Goal: Information Seeking & Learning: Learn about a topic

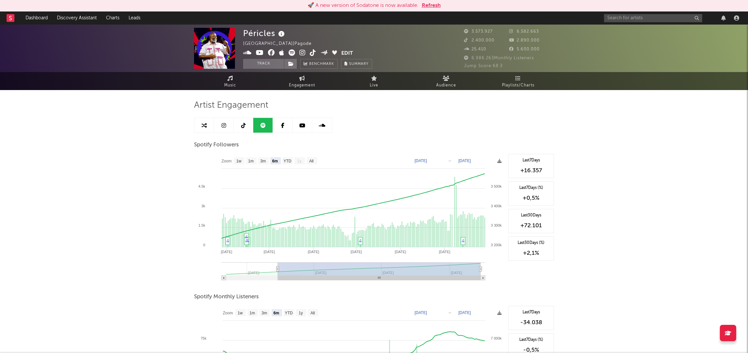
select select "6m"
select select "1w"
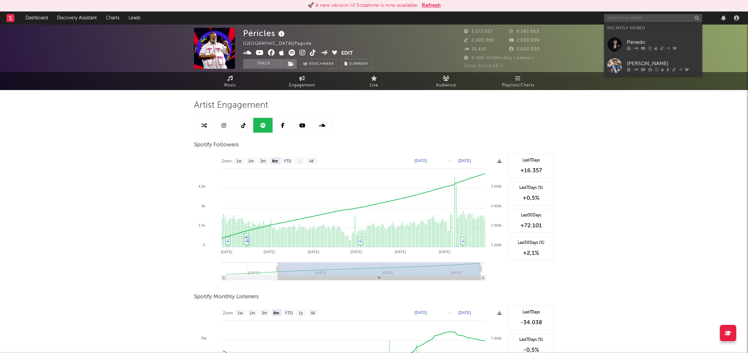
click at [646, 19] on input "text" at bounding box center [653, 18] width 98 height 8
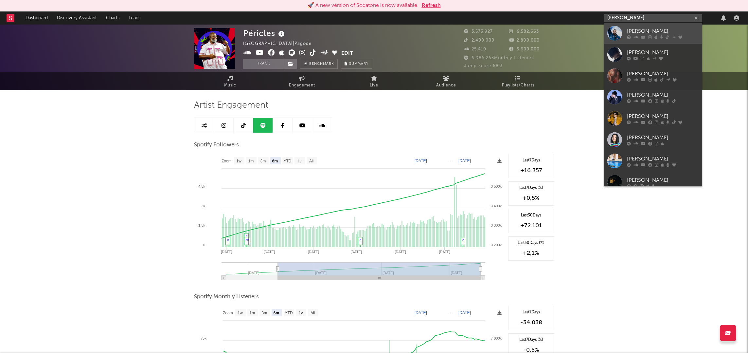
type input "[PERSON_NAME]"
click at [650, 35] on div "[PERSON_NAME]" at bounding box center [663, 31] width 72 height 8
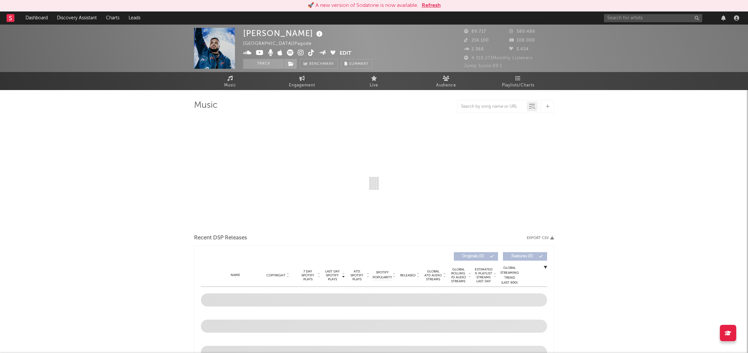
select select "6m"
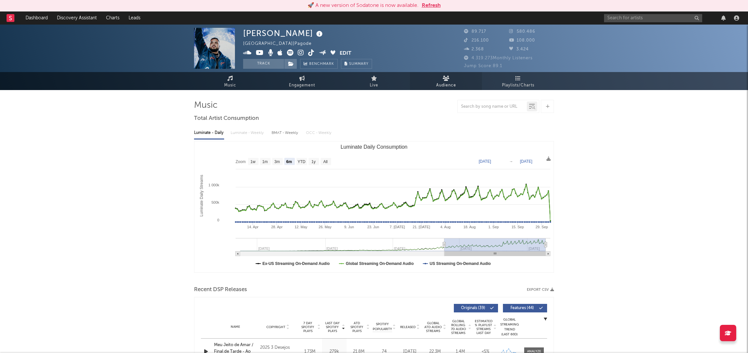
click at [441, 76] on link "Audience" at bounding box center [446, 81] width 72 height 18
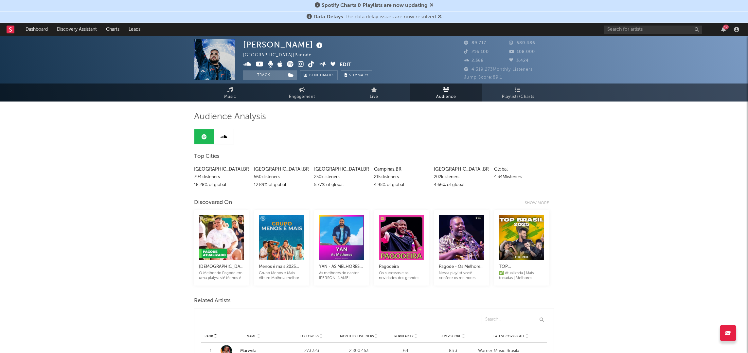
click at [500, 169] on div "Global" at bounding box center [521, 169] width 55 height 8
click at [502, 175] on div "4.34M listeners" at bounding box center [521, 177] width 55 height 8
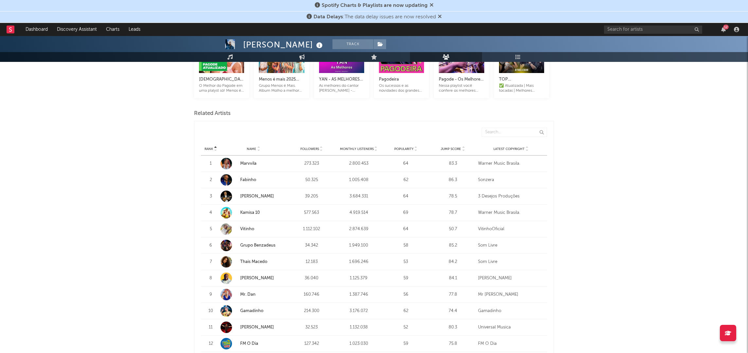
scroll to position [184, 0]
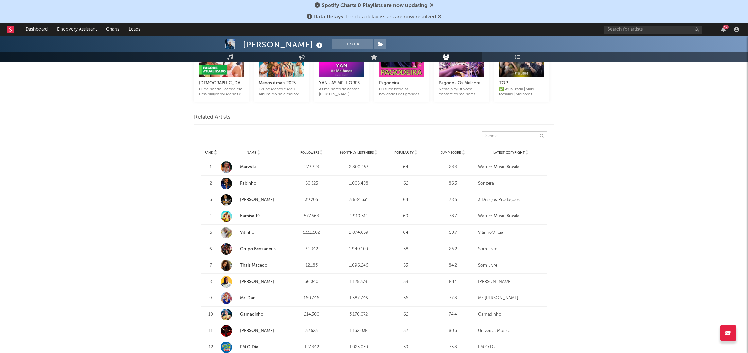
click at [506, 133] on input "text" at bounding box center [514, 135] width 65 height 9
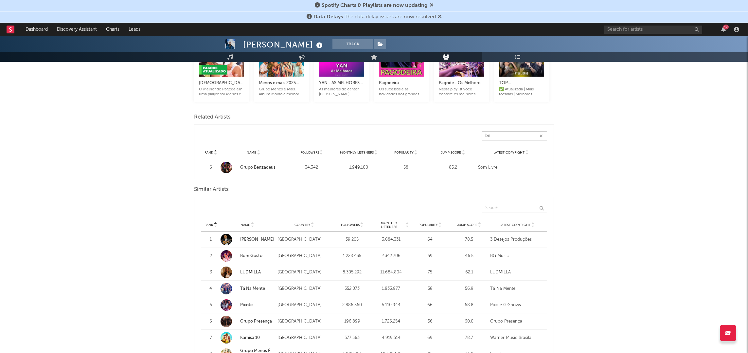
type input "b"
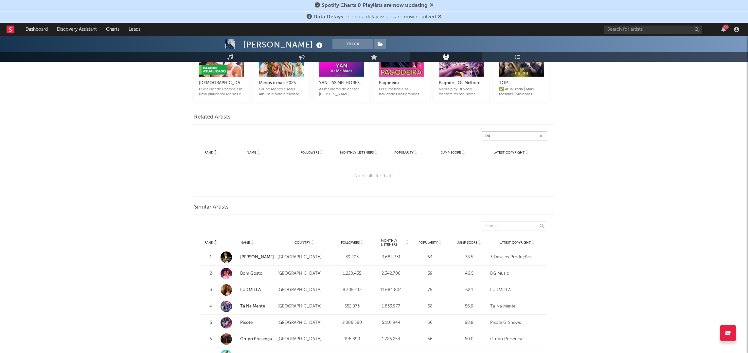
type input "b"
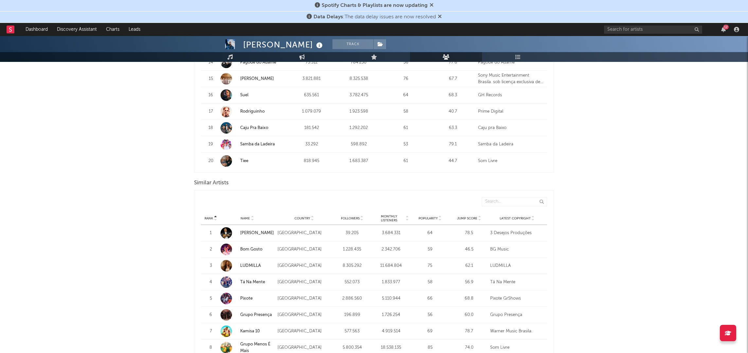
scroll to position [499, 0]
click at [514, 203] on input "text" at bounding box center [514, 203] width 65 height 9
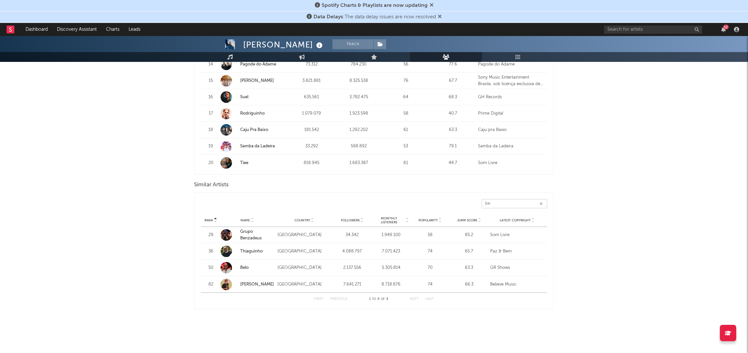
type input "b"
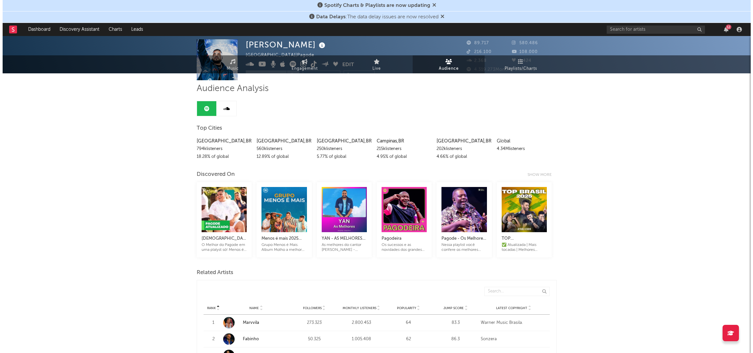
scroll to position [0, 0]
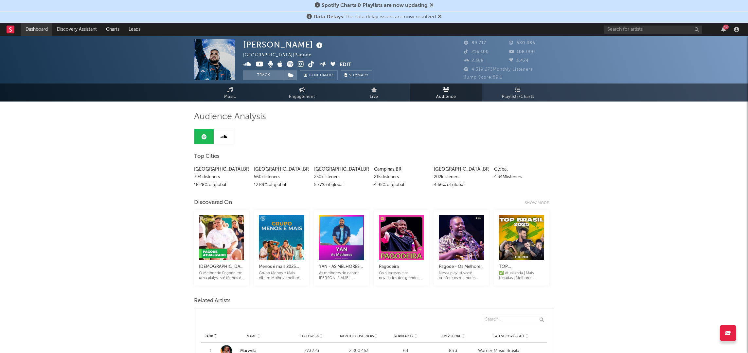
click at [37, 31] on link "Dashboard" at bounding box center [36, 29] width 31 height 13
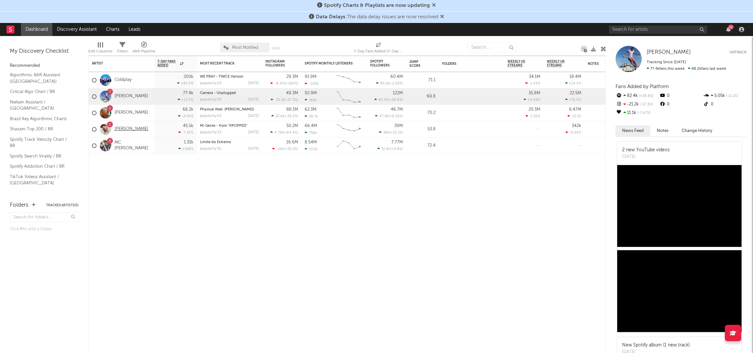
click at [125, 126] on link "[PERSON_NAME]" at bounding box center [132, 129] width 34 height 6
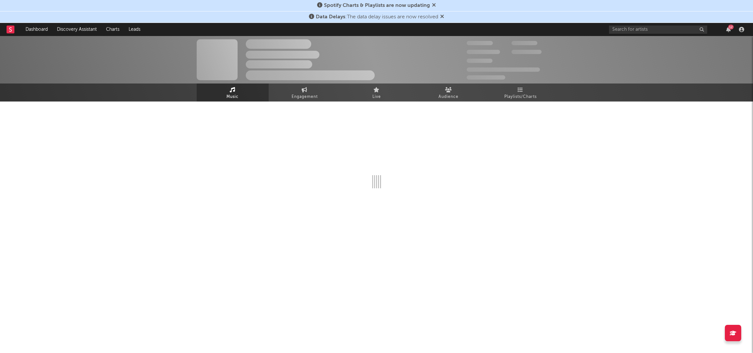
select select "6m"
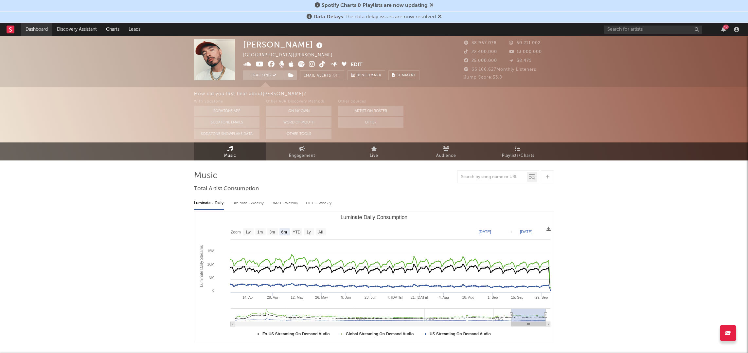
click at [40, 29] on link "Dashboard" at bounding box center [36, 29] width 31 height 13
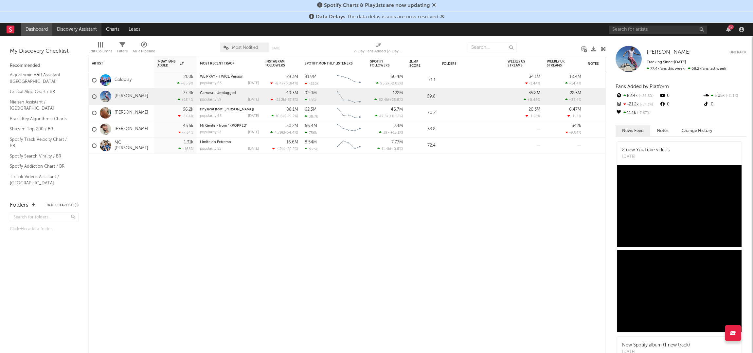
click at [68, 24] on link "Discovery Assistant" at bounding box center [76, 29] width 49 height 13
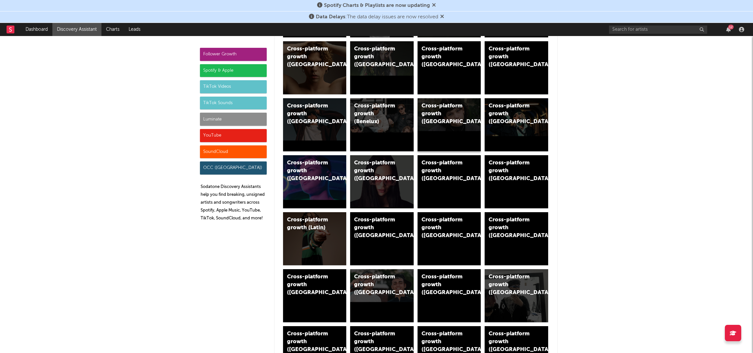
scroll to position [161, 0]
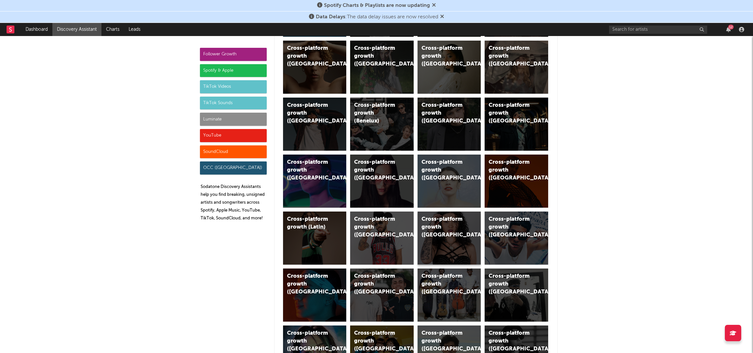
click at [452, 237] on div "Cross-platform growth ([GEOGRAPHIC_DATA])" at bounding box center [448, 237] width 63 height 53
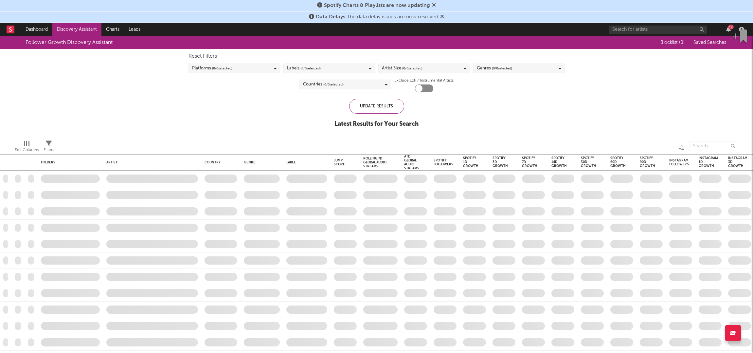
checkbox input "true"
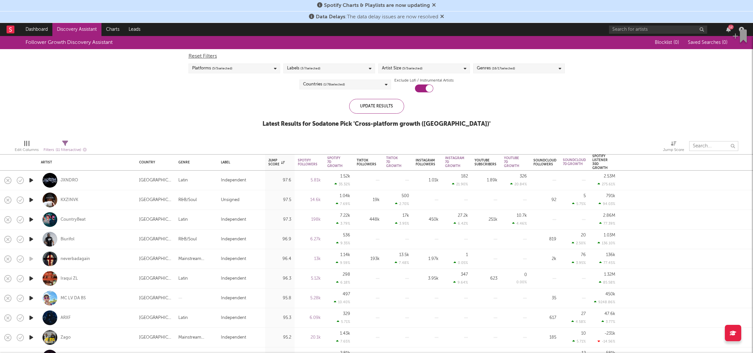
click at [703, 148] on input "text" at bounding box center [713, 146] width 49 height 10
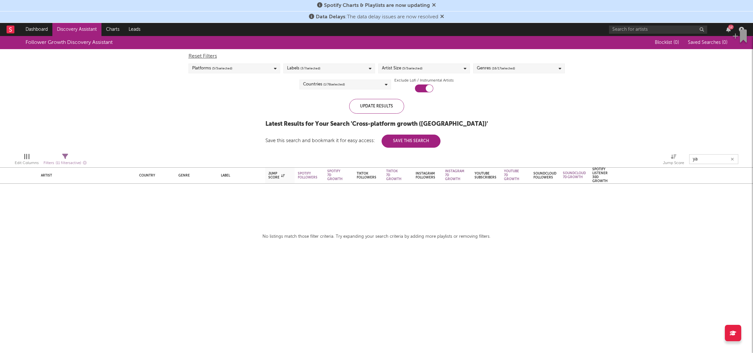
type input "y"
